Goal: Task Accomplishment & Management: Use online tool/utility

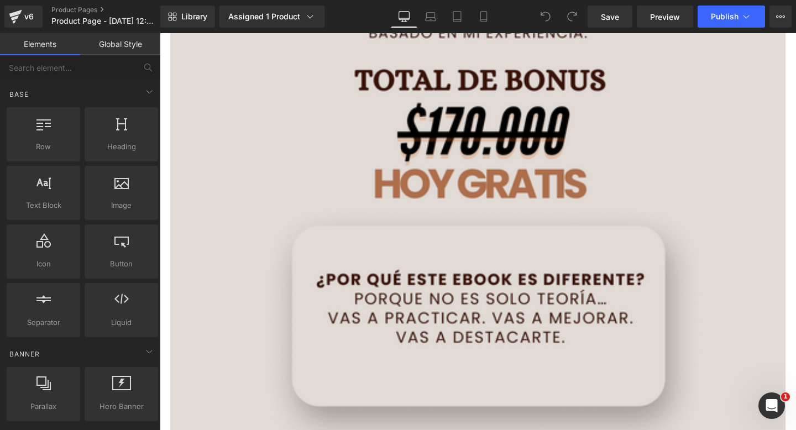
scroll to position [10047, 0]
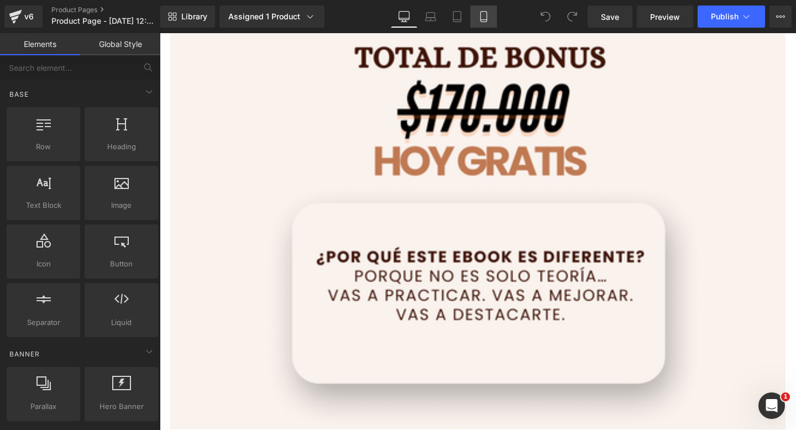
click at [486, 17] on icon at bounding box center [483, 17] width 6 height 11
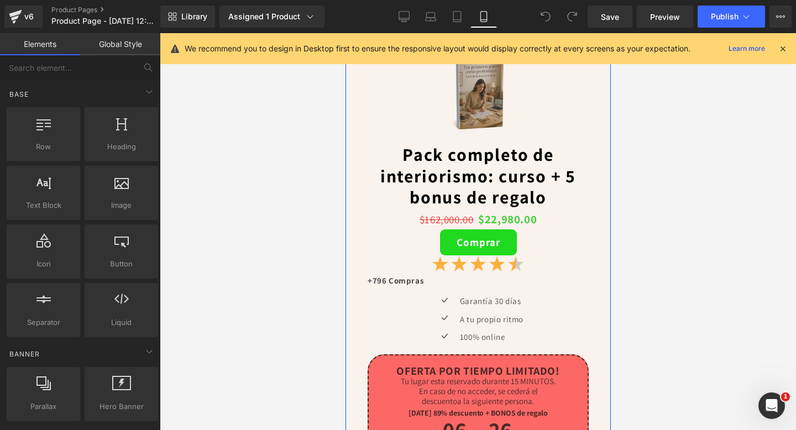
scroll to position [3973, 0]
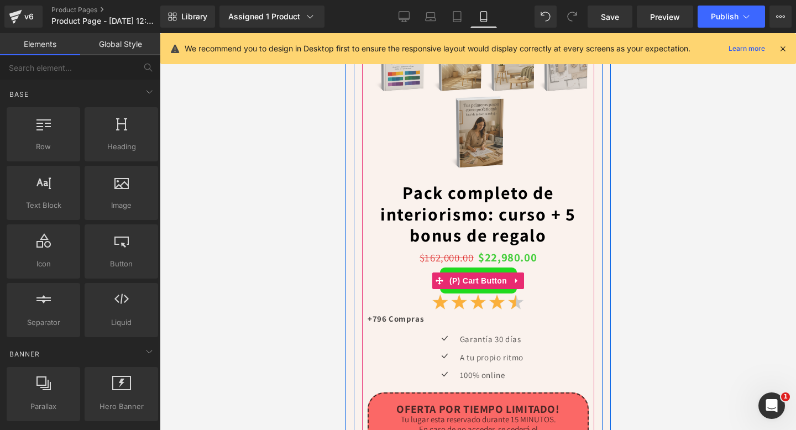
click at [473, 276] on span "(P) Cart Button" at bounding box center [477, 280] width 63 height 17
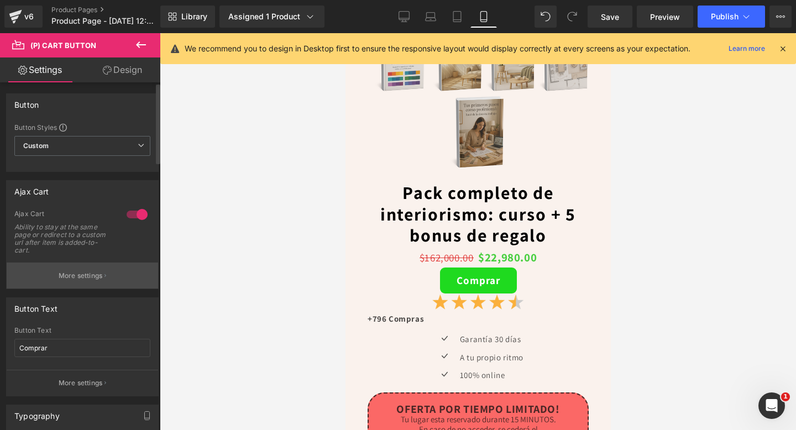
click at [72, 282] on button "More settings" at bounding box center [82, 276] width 151 height 26
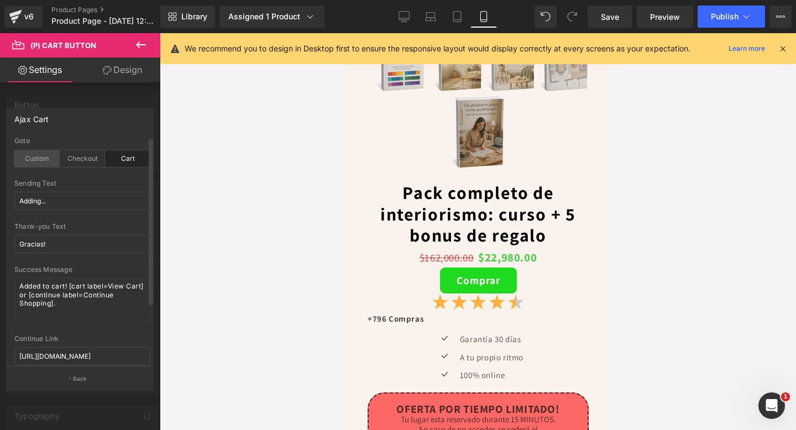
click at [36, 161] on div "Custom" at bounding box center [36, 158] width 45 height 17
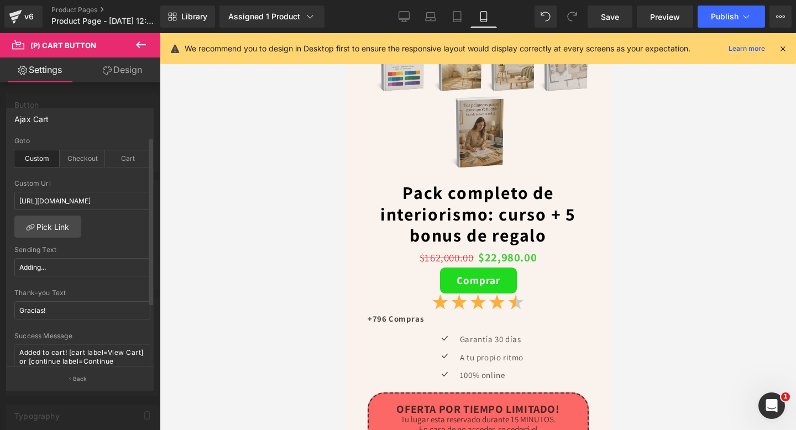
scroll to position [29, 0]
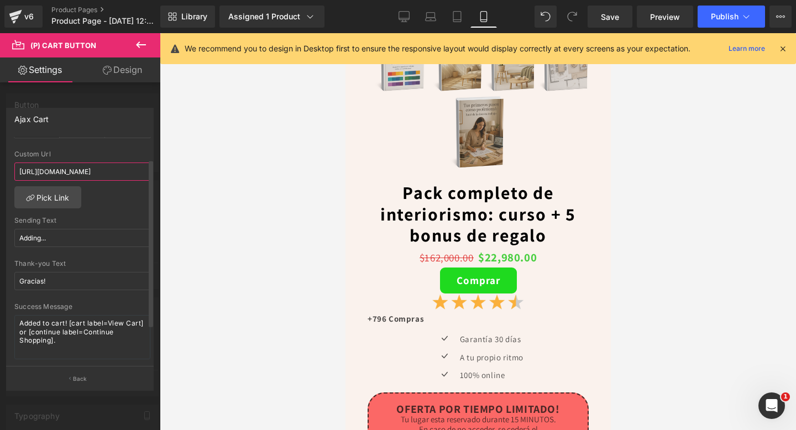
click at [74, 177] on input "[URL][DOMAIN_NAME]" at bounding box center [82, 171] width 136 height 18
paste input "[URL][DOMAIN_NAME]"
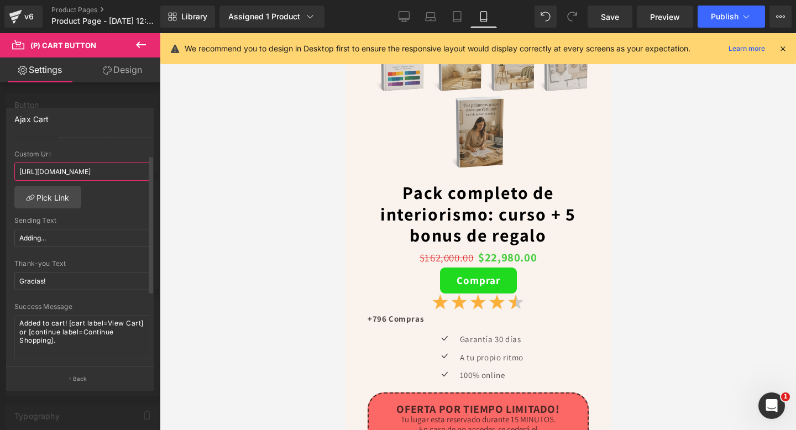
type input "[URL][DOMAIN_NAME]"
click at [124, 263] on div "Thank-you Text" at bounding box center [82, 264] width 136 height 8
click at [719, 15] on span "Publish" at bounding box center [725, 16] width 28 height 9
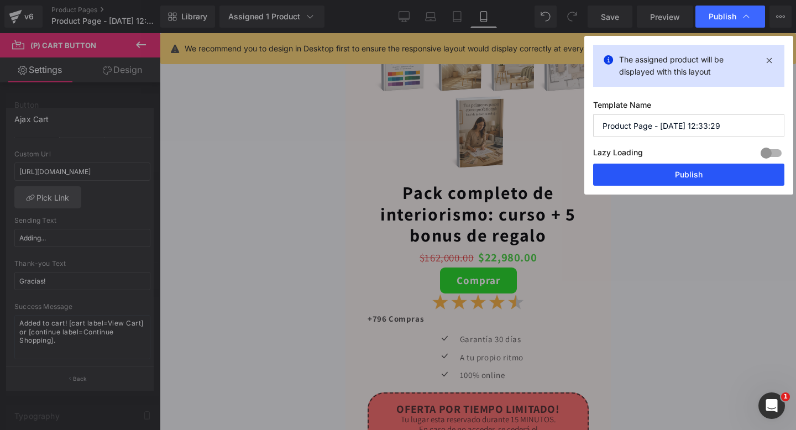
click at [640, 178] on button "Publish" at bounding box center [688, 175] width 191 height 22
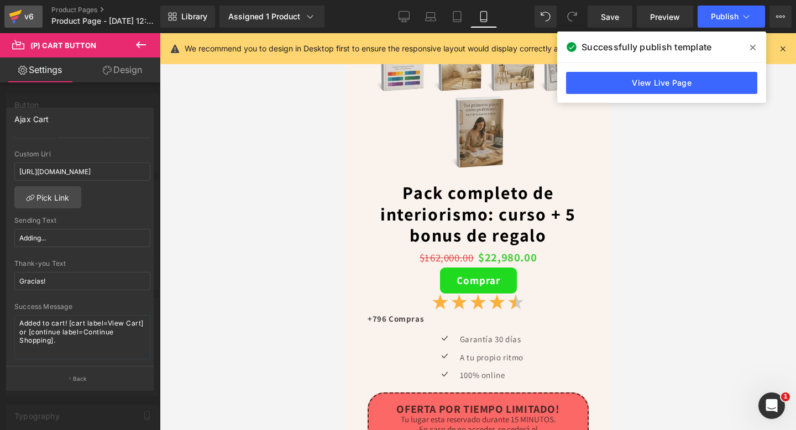
click at [28, 22] on div "v6" at bounding box center [29, 16] width 14 height 14
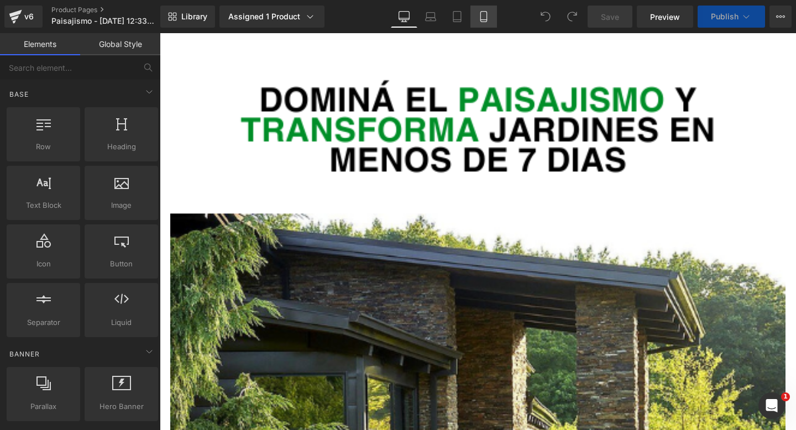
click at [476, 22] on link "Mobile" at bounding box center [483, 17] width 27 height 22
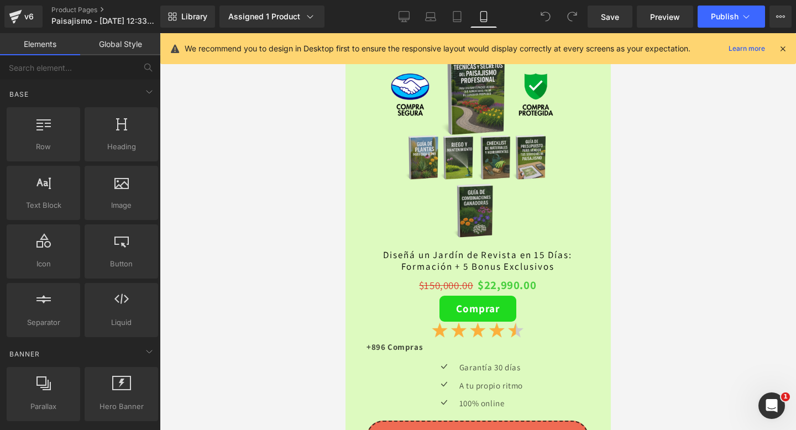
scroll to position [2688, 0]
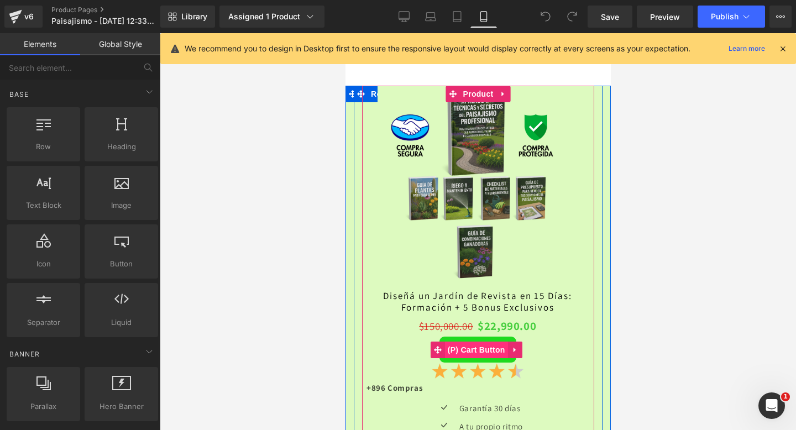
click at [471, 355] on span "(P) Cart Button" at bounding box center [475, 350] width 63 height 17
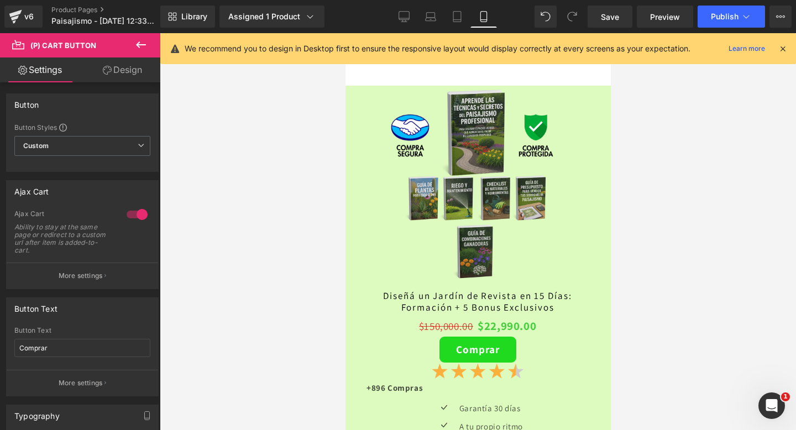
click at [133, 71] on link "Design" at bounding box center [122, 69] width 80 height 25
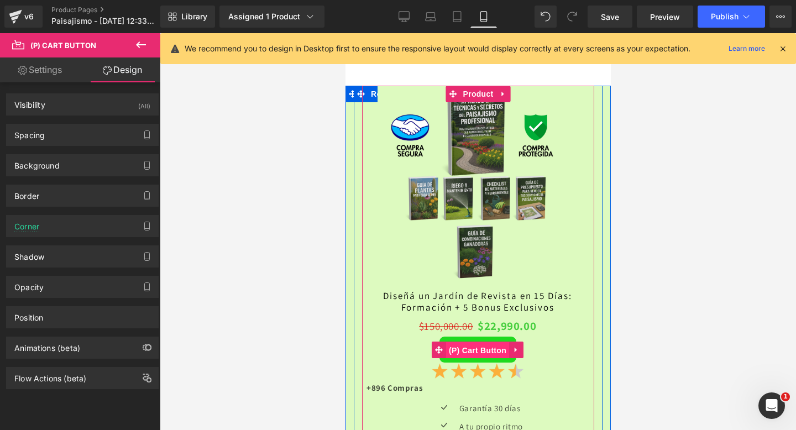
click at [464, 351] on span "(P) Cart Button" at bounding box center [476, 350] width 63 height 17
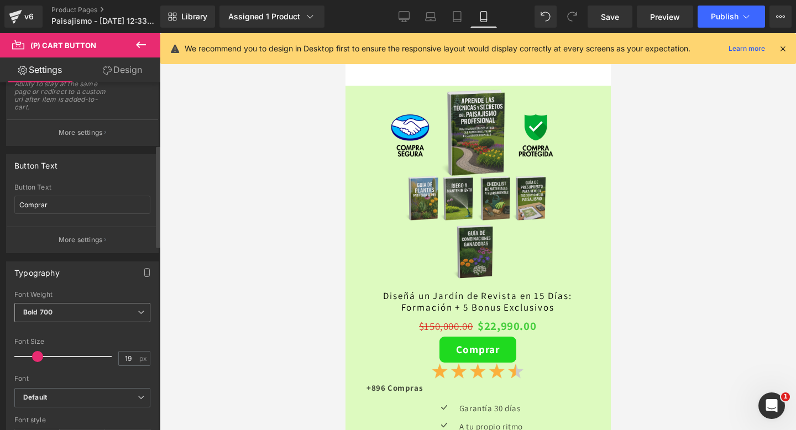
scroll to position [0, 0]
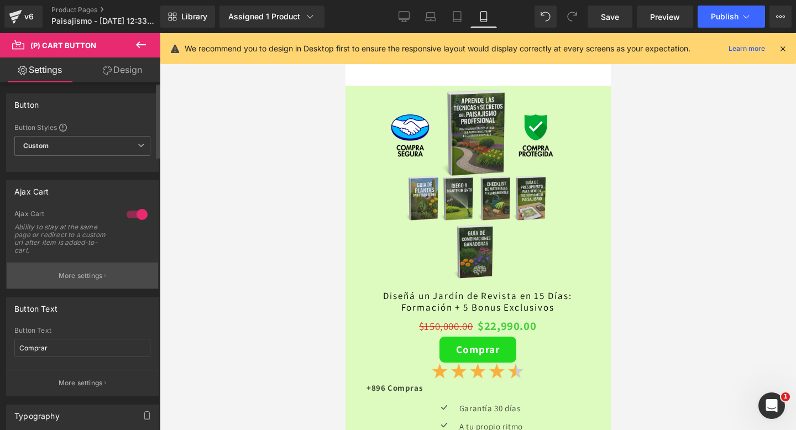
click at [79, 275] on p "More settings" at bounding box center [81, 276] width 44 height 10
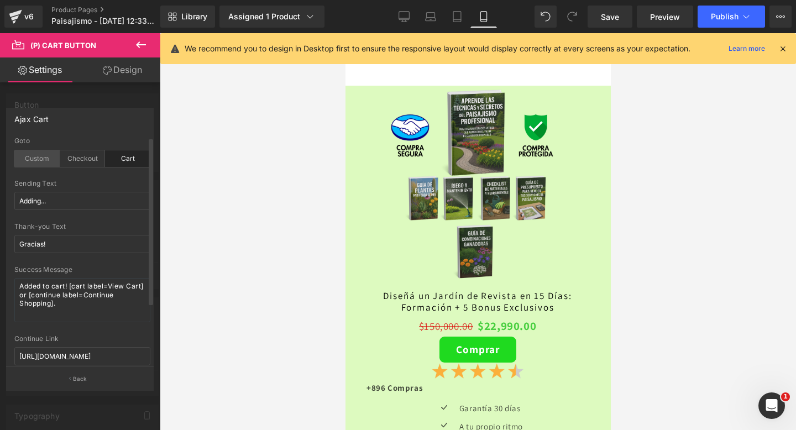
click at [31, 163] on div "Custom" at bounding box center [36, 158] width 45 height 17
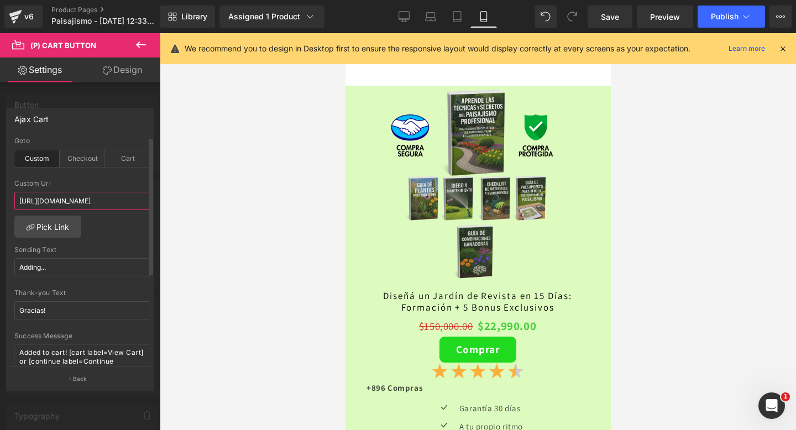
click at [86, 203] on input "[URL][DOMAIN_NAME]" at bounding box center [82, 201] width 136 height 18
paste input "[URL][DOMAIN_NAME]"
type input "[URL][DOMAIN_NAME]"
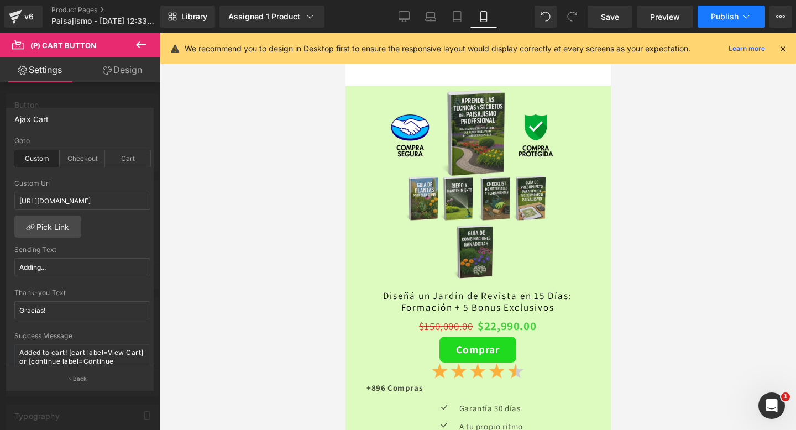
click at [721, 19] on span "Publish" at bounding box center [725, 16] width 28 height 9
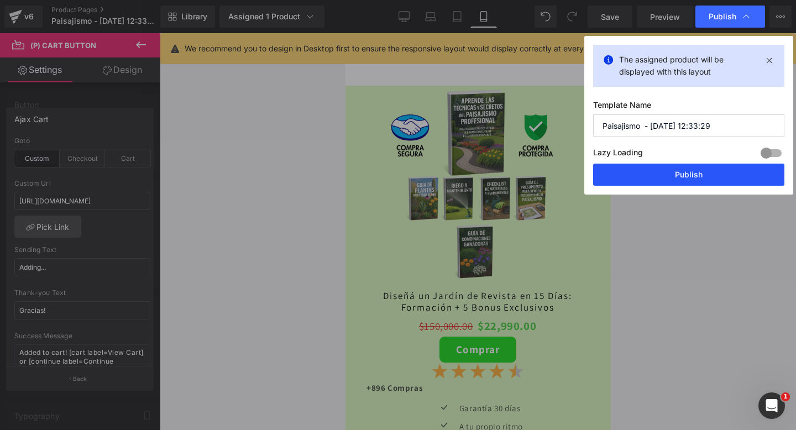
click at [650, 171] on button "Publish" at bounding box center [688, 175] width 191 height 22
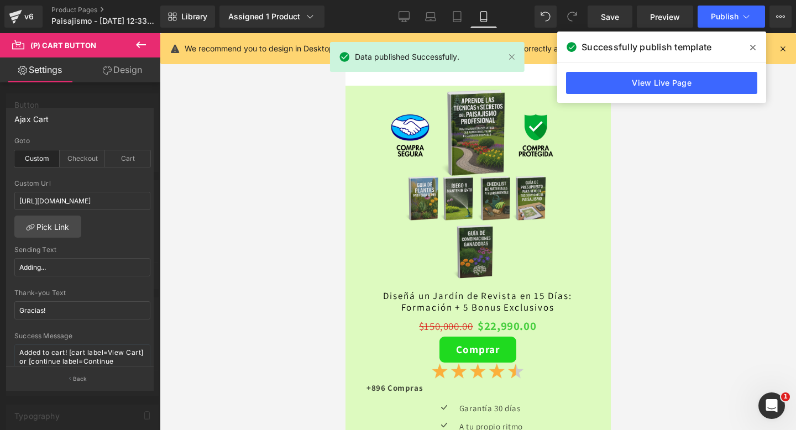
click at [755, 48] on span at bounding box center [753, 48] width 18 height 18
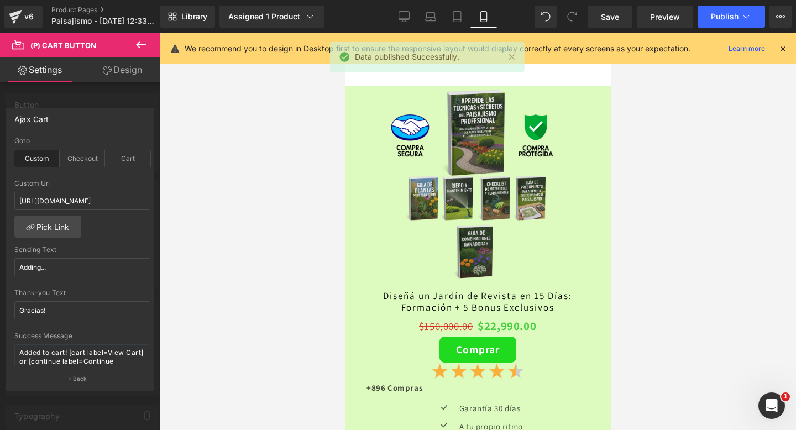
click at [786, 48] on icon at bounding box center [783, 49] width 10 height 10
